Goal: Task Accomplishment & Management: Use online tool/utility

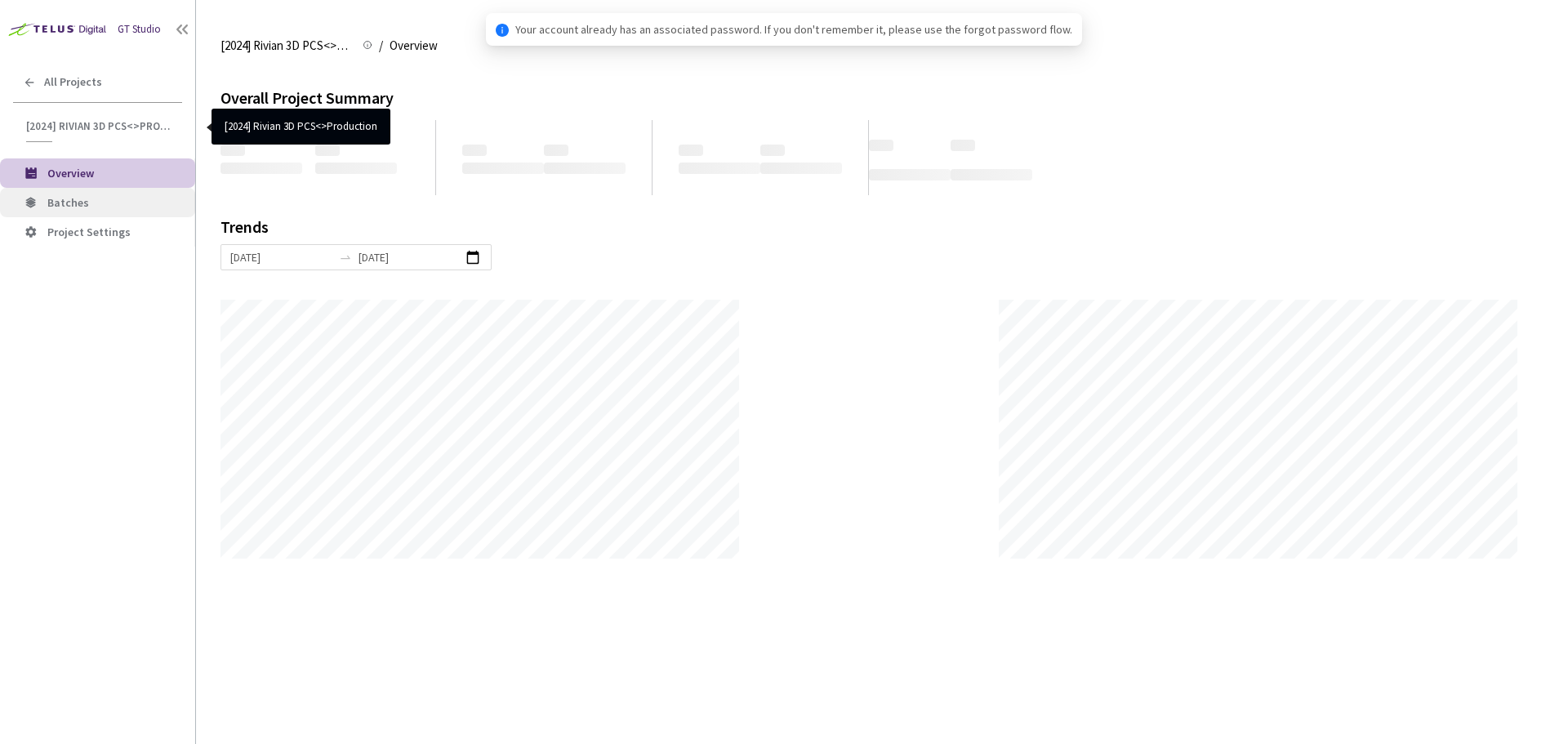
scroll to position [744, 1568]
click at [91, 203] on span "Batches" at bounding box center [114, 203] width 134 height 14
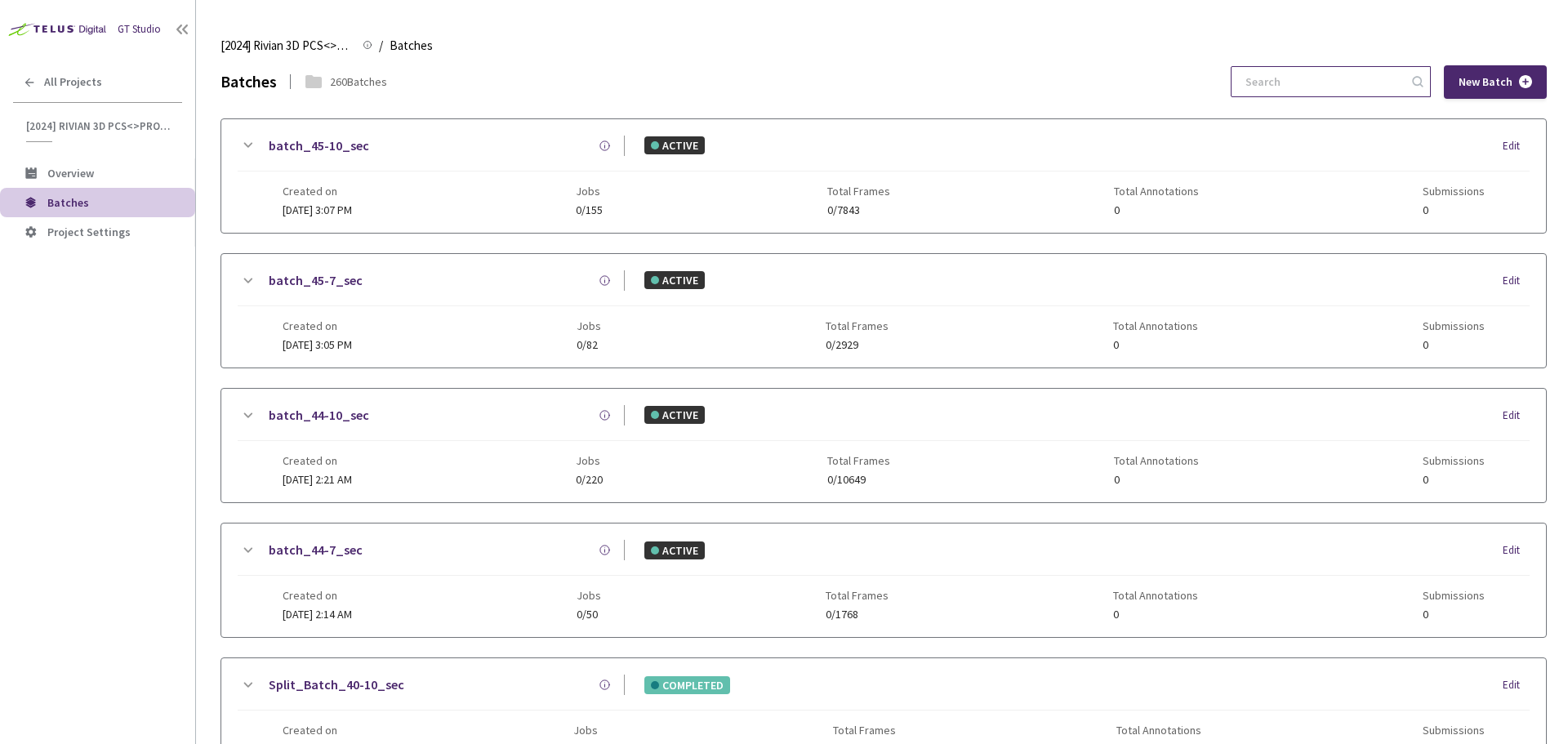
click at [1283, 87] on input at bounding box center [1322, 81] width 174 height 29
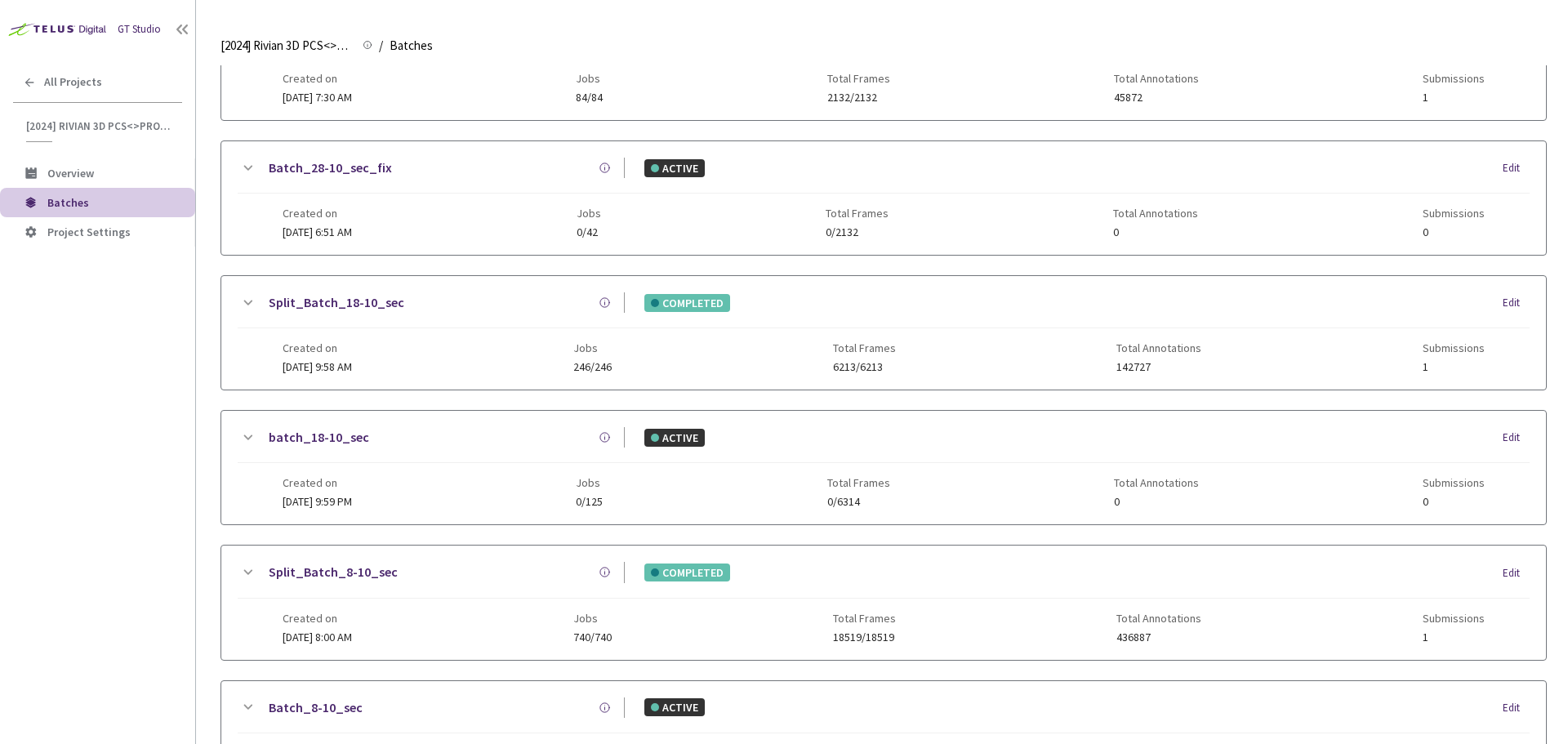
scroll to position [517, 0]
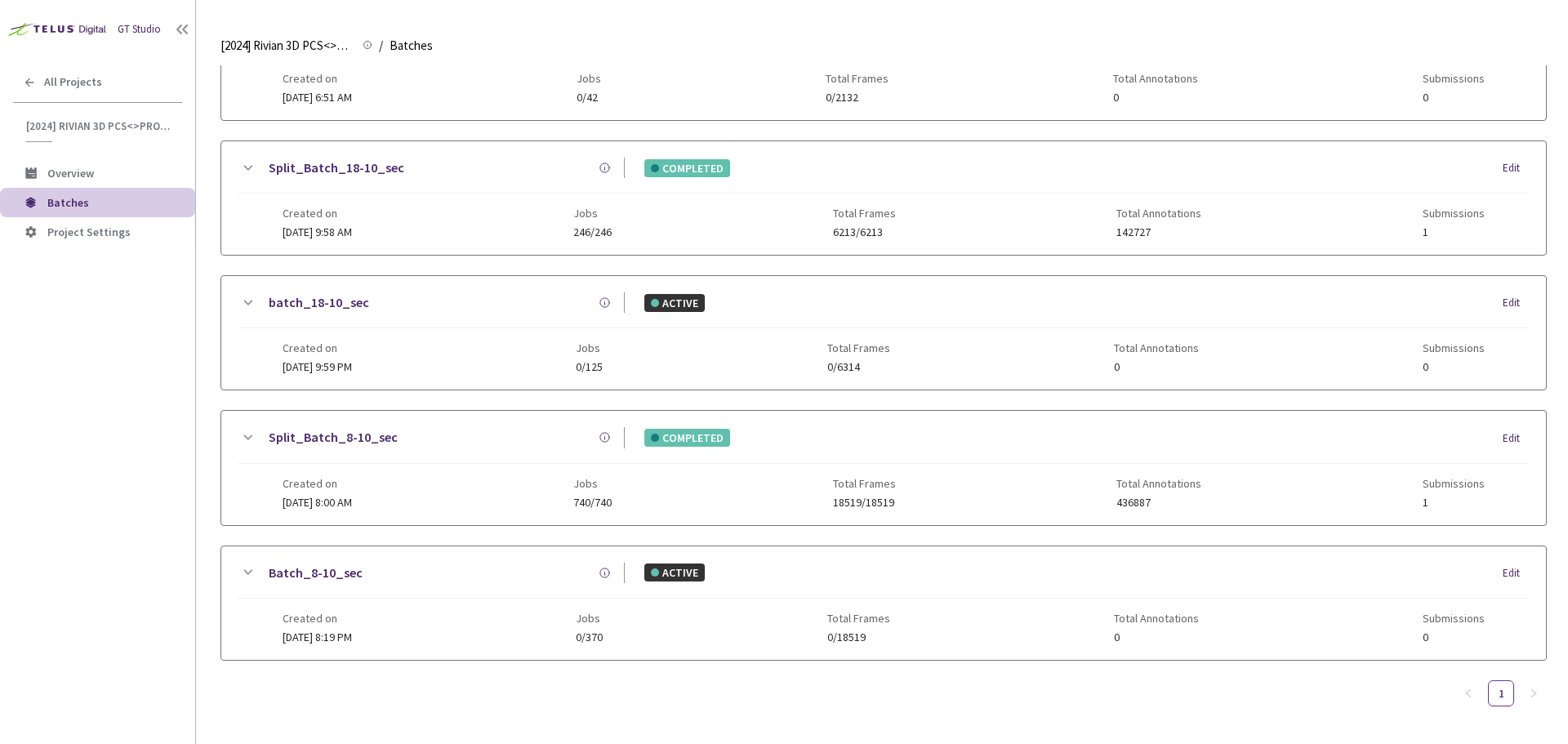
type input "8-10"
click at [371, 438] on link "Split_Batch_8-10_sec" at bounding box center [333, 437] width 129 height 21
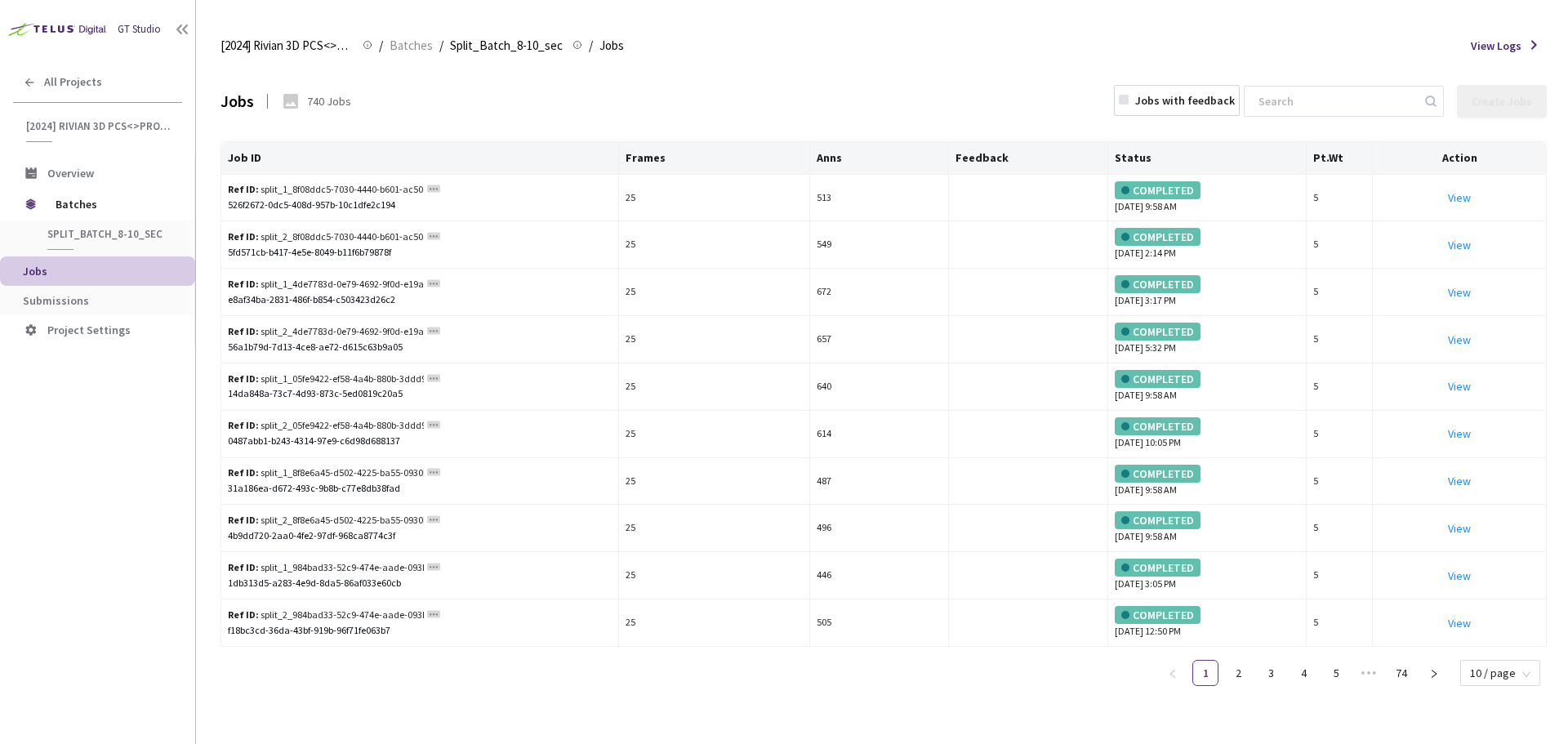
click at [99, 301] on span "Submissions" at bounding box center [102, 301] width 159 height 14
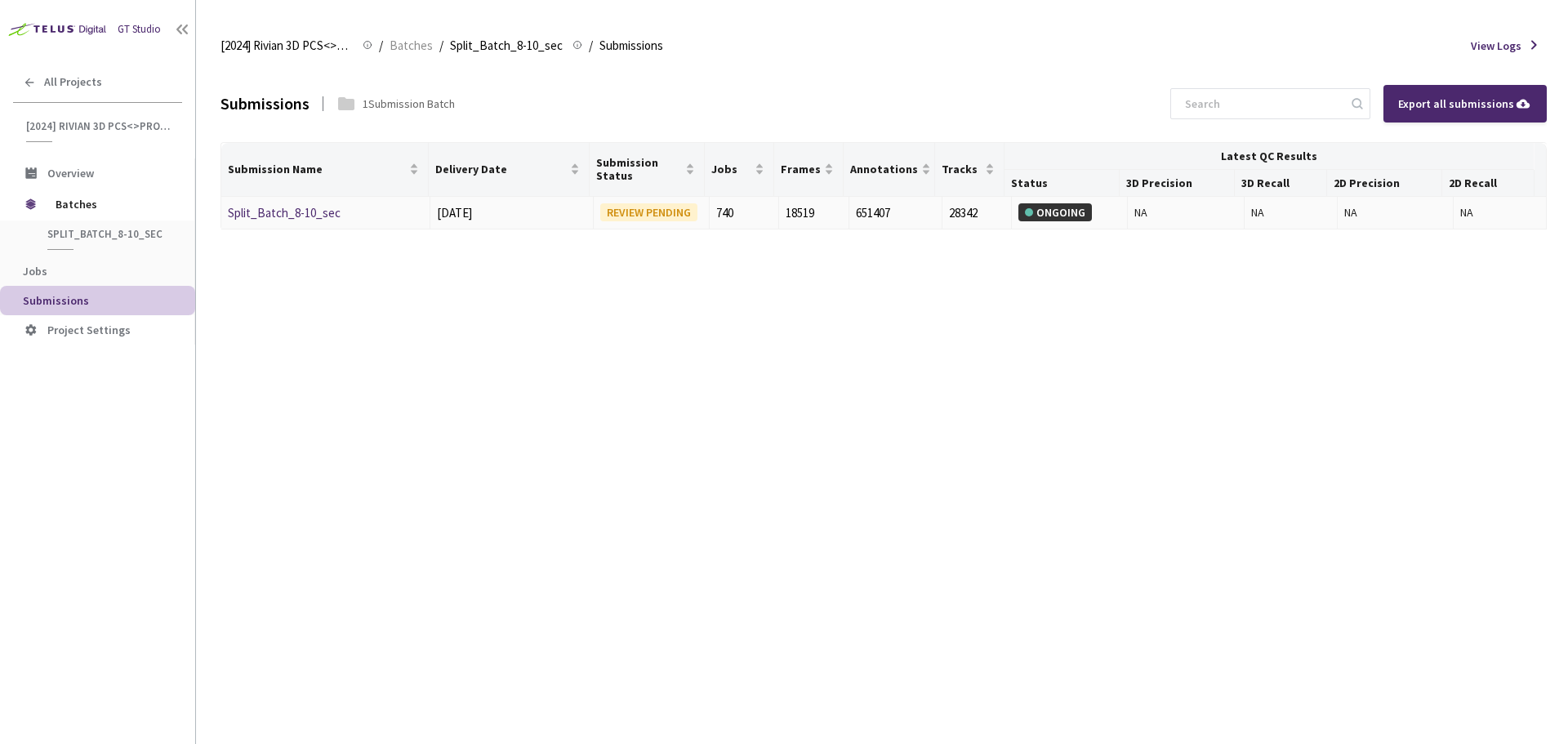
click at [260, 219] on link "Split_Batch_8-10_sec" at bounding box center [283, 213] width 113 height 16
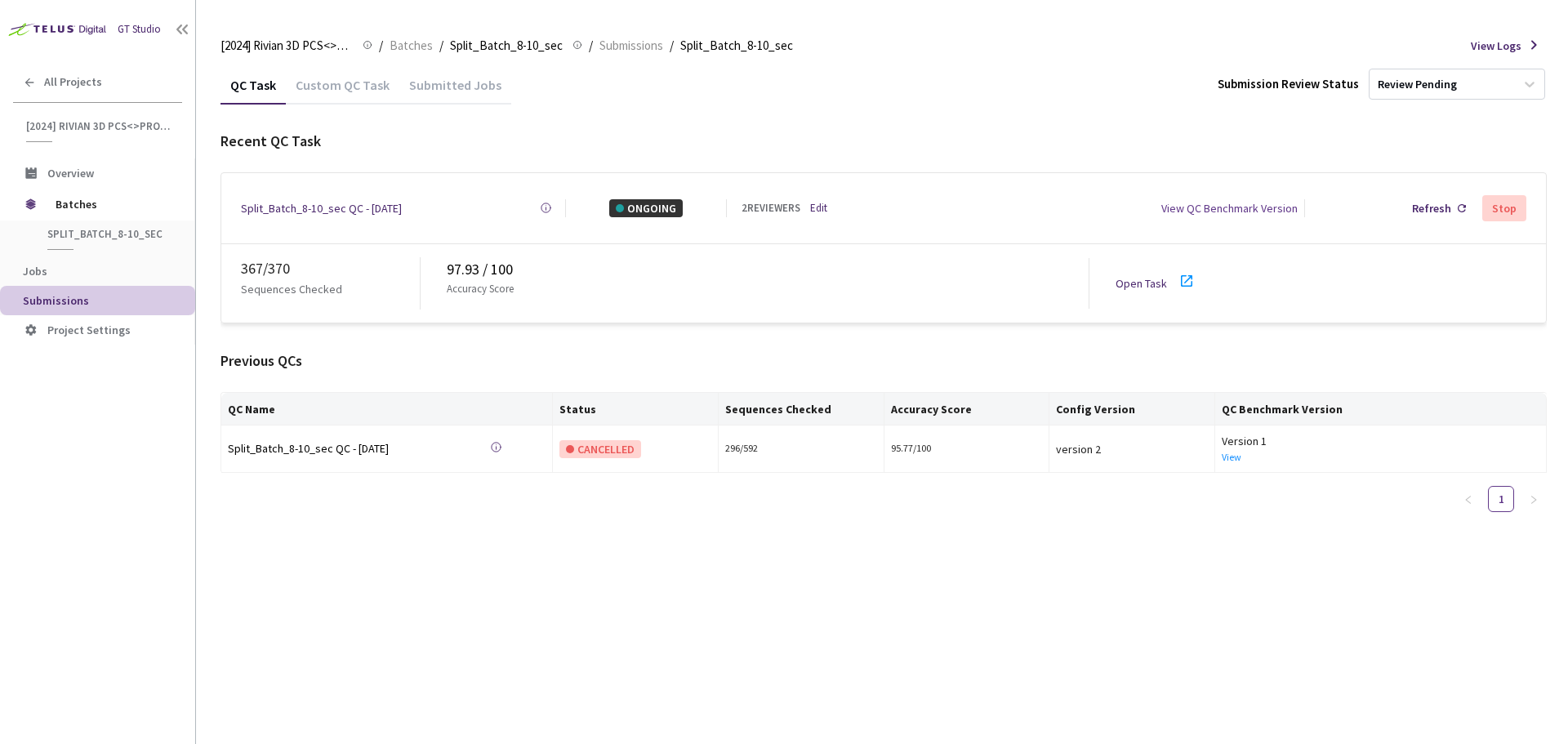
click at [814, 203] on link "Edit" at bounding box center [818, 208] width 17 height 17
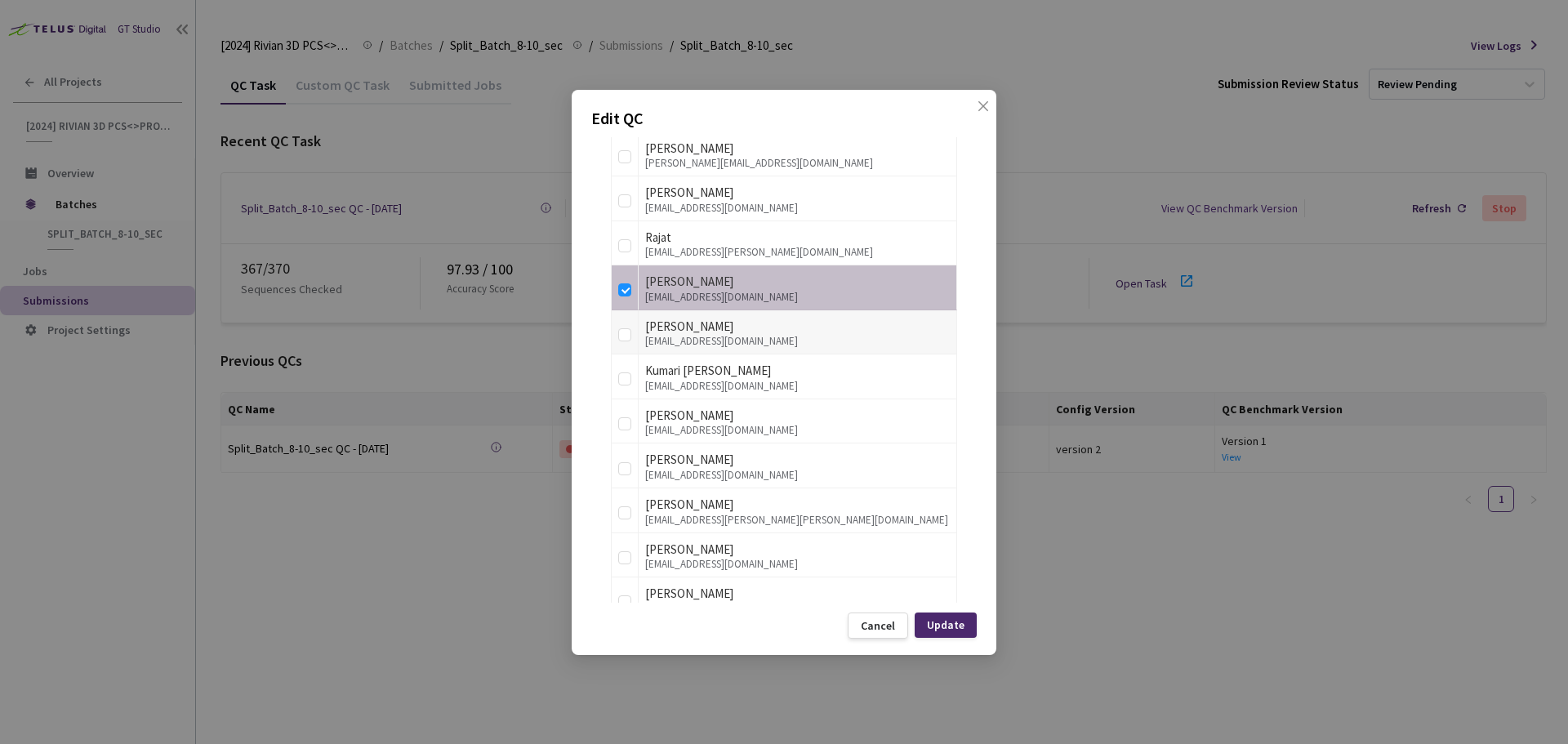
scroll to position [2613, 0]
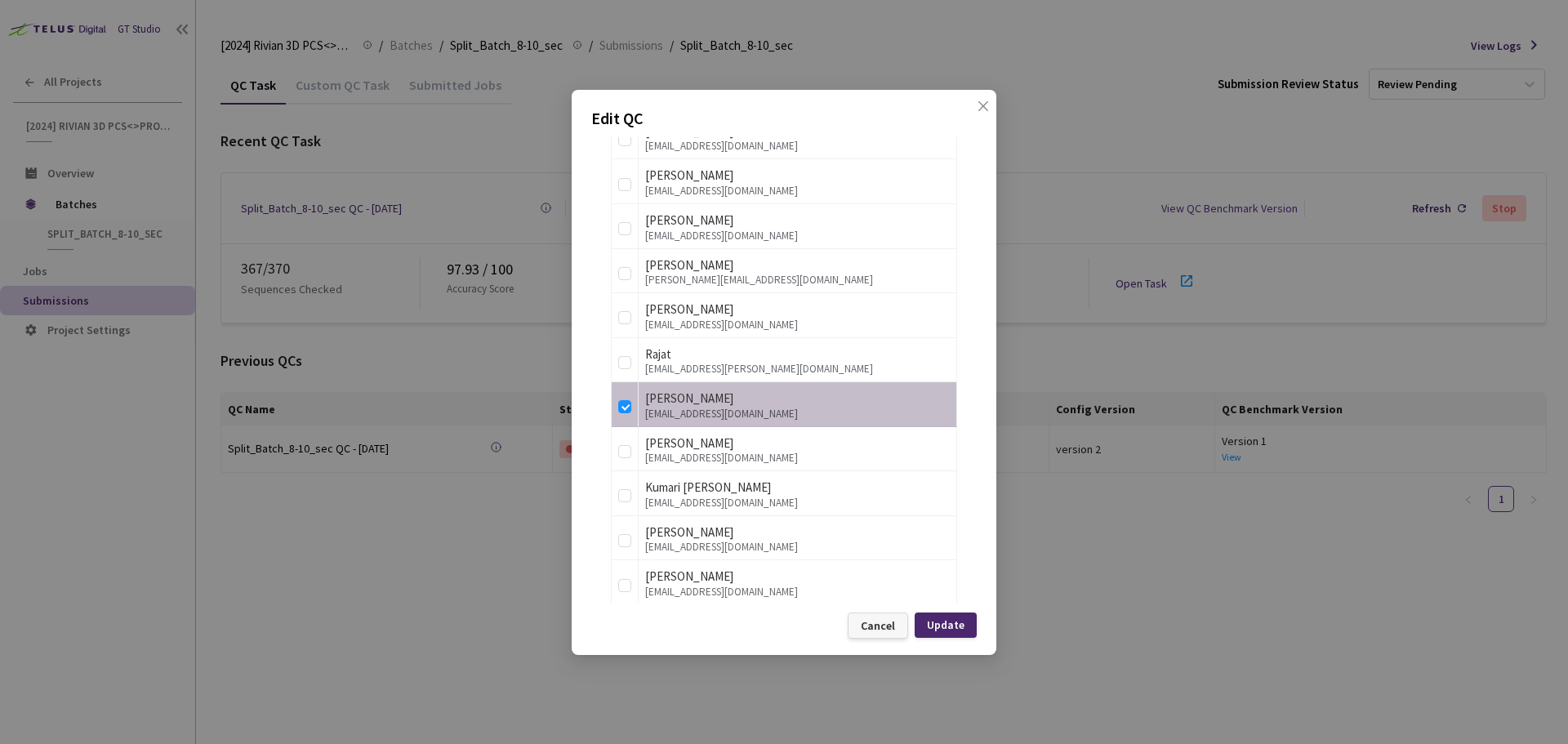
click at [888, 628] on div "Cancel" at bounding box center [878, 624] width 34 height 13
